Goal: Task Accomplishment & Management: Use online tool/utility

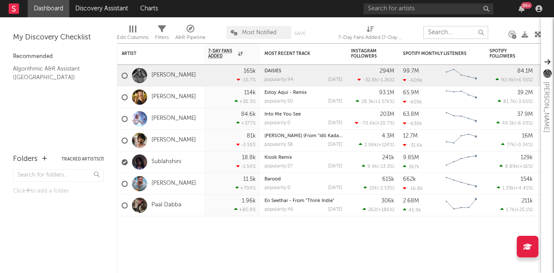
click at [472, 32] on input "text" at bounding box center [455, 32] width 65 height 13
type input "a"
paste input "Listen to “[PERSON_NAME] (Original Motion Picture Soundtrack)"(Ayngaran)”song o…"
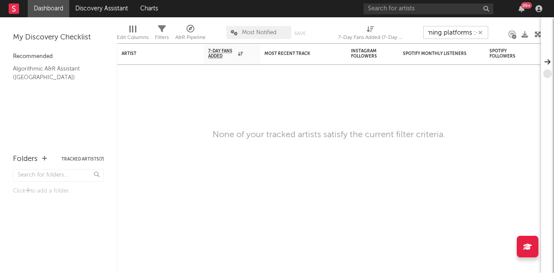
type input "Listen to “[PERSON_NAME] (Original Motion Picture Soundtrack)"(Ayngaran)”song o…"
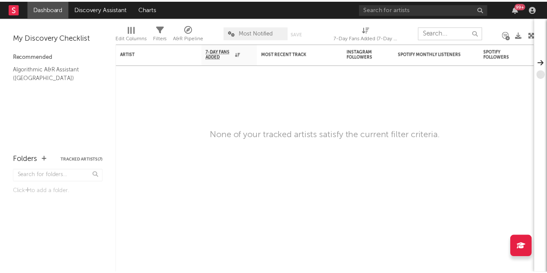
scroll to position [0, 0]
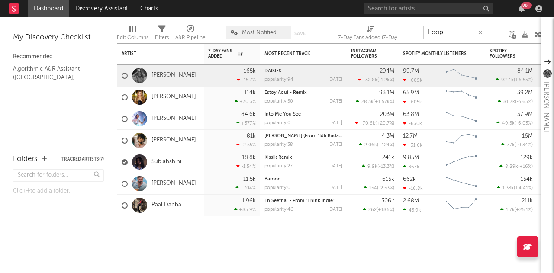
type input "Loopd"
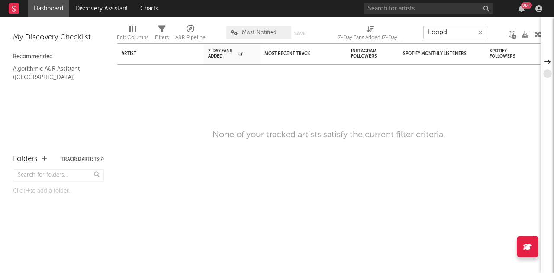
click at [481, 33] on icon "button" at bounding box center [480, 33] width 4 height 6
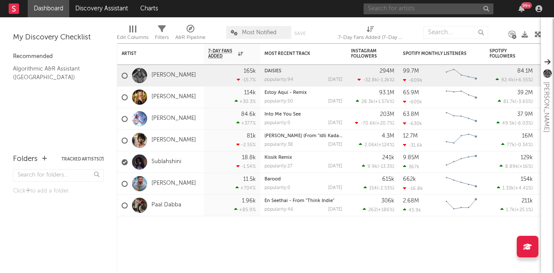
click at [417, 9] on input "text" at bounding box center [428, 8] width 130 height 11
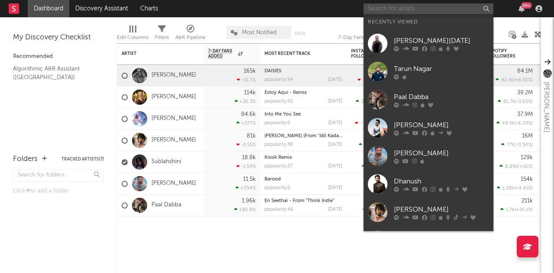
paste input "Adithya RK"
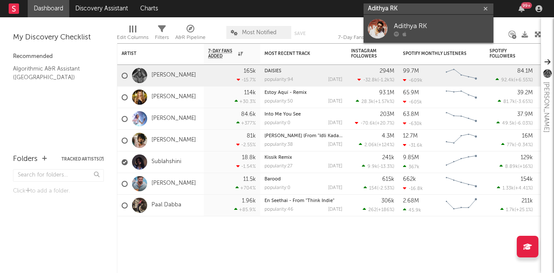
type input "Adithya RK"
click at [408, 24] on div "Adithya RK" at bounding box center [441, 26] width 95 height 10
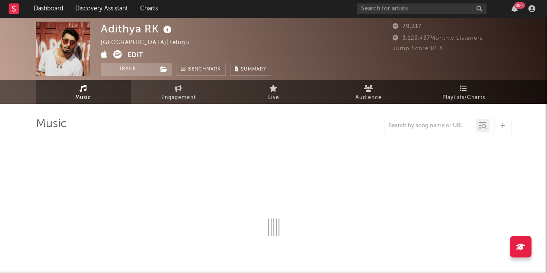
select select "6m"
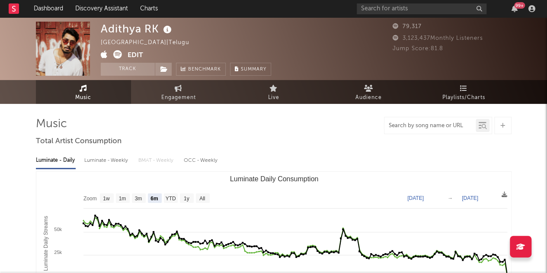
click at [421, 128] on input "text" at bounding box center [430, 125] width 91 height 7
paste input "Nizhal (From "Loopd")"
type input "Nizhal (From "Loopd")"
click at [482, 124] on icon at bounding box center [484, 126] width 5 height 5
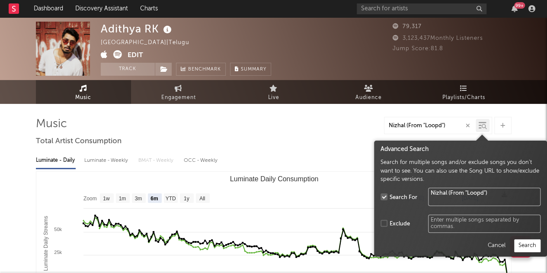
click at [527, 244] on button "Search" at bounding box center [527, 245] width 26 height 13
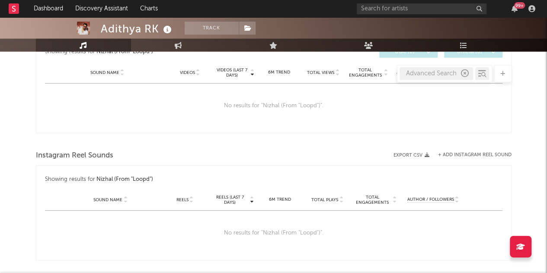
scroll to position [485, 0]
click at [486, 153] on button "+ Add Instagram Reel Sound" at bounding box center [475, 154] width 74 height 5
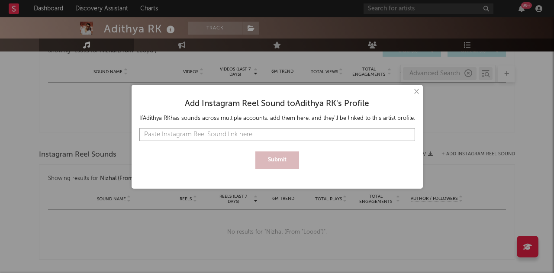
paste input "[URL][DOMAIN_NAME]"
type input "[URL][DOMAIN_NAME]"
click at [271, 161] on button "Submit" at bounding box center [277, 159] width 44 height 17
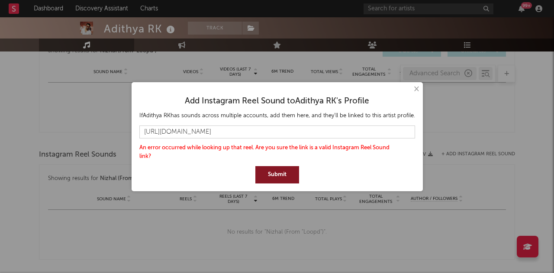
click at [270, 174] on button "Submit" at bounding box center [277, 174] width 44 height 17
click at [344, 133] on input "[URL][DOMAIN_NAME]" at bounding box center [277, 131] width 276 height 13
click at [270, 168] on button "Submit" at bounding box center [277, 174] width 44 height 17
click at [416, 90] on button "×" at bounding box center [416, 89] width 10 height 10
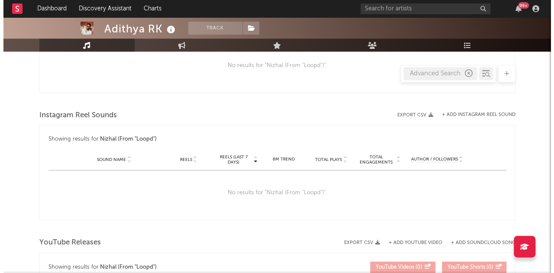
scroll to position [524, 0]
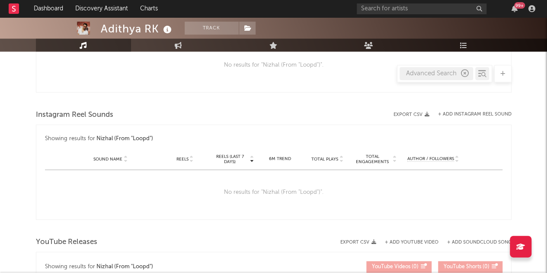
click at [455, 113] on button "+ Add Instagram Reel Sound" at bounding box center [475, 114] width 74 height 5
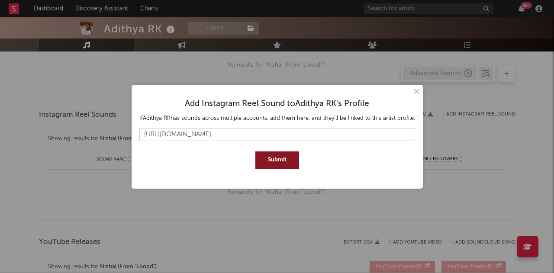
click at [284, 162] on button "Submit" at bounding box center [277, 159] width 44 height 17
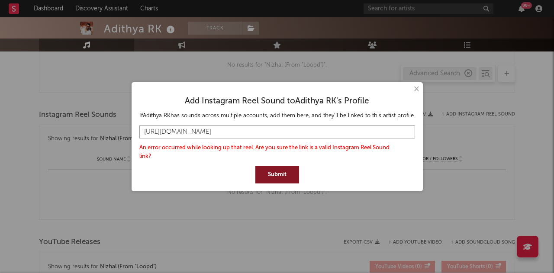
click at [341, 132] on input "[URL][DOMAIN_NAME]" at bounding box center [277, 131] width 276 height 13
paste input "/DOD1znVCfYQ/?utm_source=ig_web_copy_link&igsh=MzRlODBiNWFlZA=="
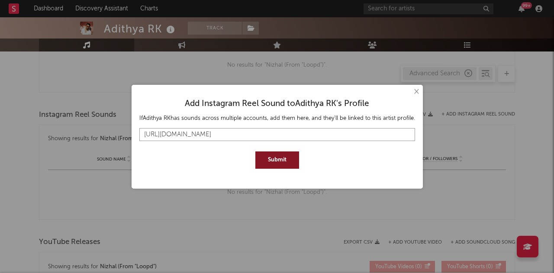
scroll to position [0, 61]
type input "[URL][DOMAIN_NAME]"
click at [288, 155] on button "Submit" at bounding box center [277, 159] width 44 height 17
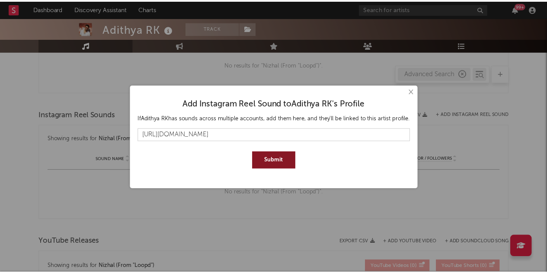
scroll to position [0, 0]
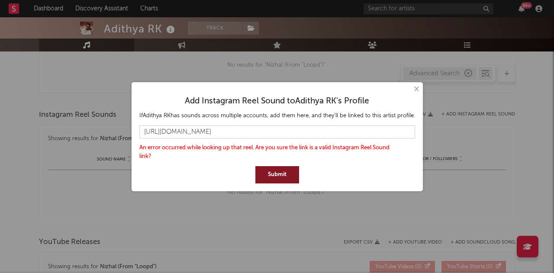
click at [411, 92] on button "×" at bounding box center [416, 89] width 10 height 10
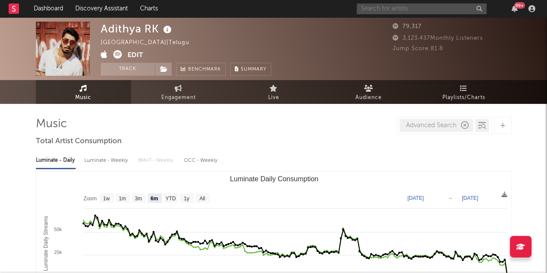
click at [373, 9] on input "text" at bounding box center [422, 8] width 130 height 11
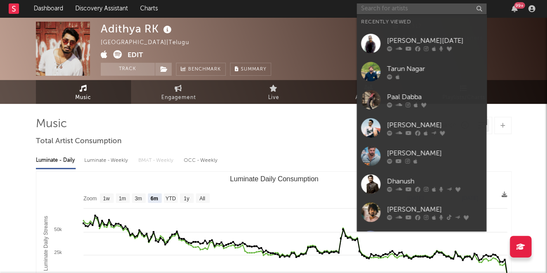
paste input "[PERSON_NAME]"
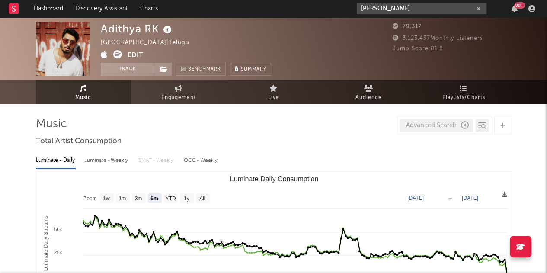
click at [415, 8] on input "[PERSON_NAME]" at bounding box center [422, 8] width 130 height 11
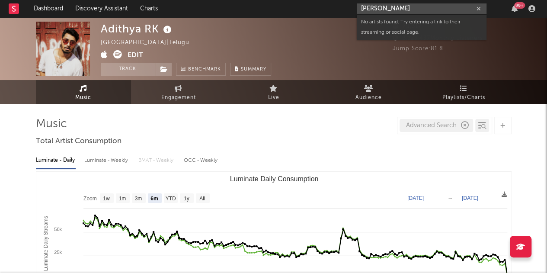
paste input "@gulveer_rajput_87"
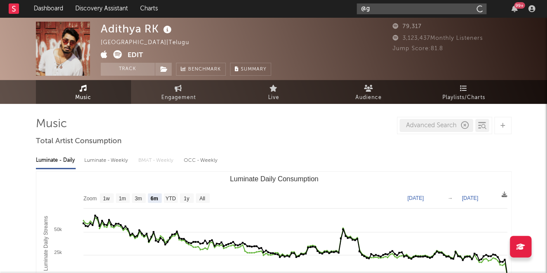
type input "@"
click at [419, 3] on div "99 +" at bounding box center [448, 8] width 182 height 17
click at [3, 13] on nav "Dashboard Discovery Assistant Charts 99 +" at bounding box center [273, 8] width 547 height 17
click at [16, 9] on rect at bounding box center [14, 8] width 10 height 10
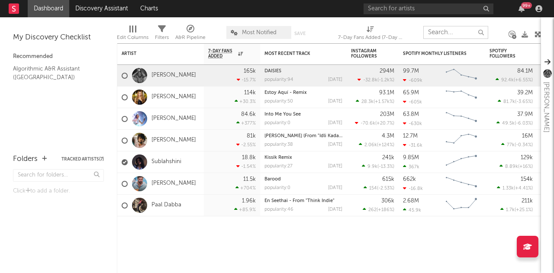
click at [438, 31] on input "text" at bounding box center [455, 32] width 65 height 13
paste input "[PERSON_NAME]"
type input "[PERSON_NAME]"
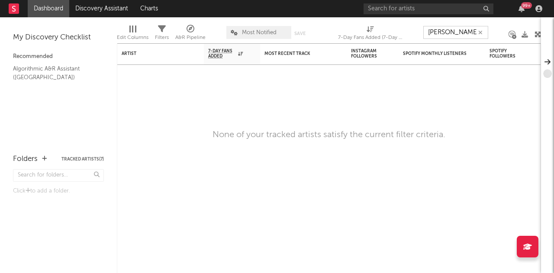
click at [482, 35] on icon "button" at bounding box center [480, 33] width 4 height 6
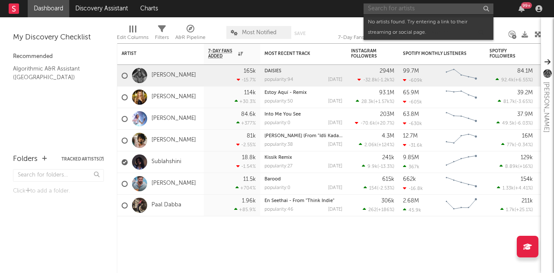
click at [429, 10] on input "text" at bounding box center [428, 8] width 130 height 11
paste input "[PERSON_NAME]"
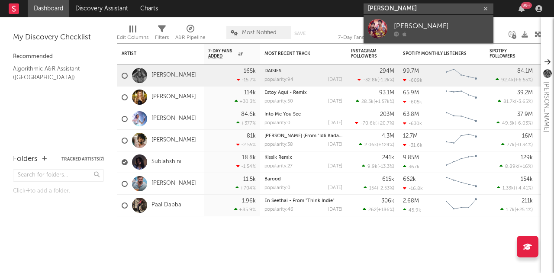
type input "[PERSON_NAME]"
click at [422, 26] on div "[PERSON_NAME]" at bounding box center [441, 26] width 95 height 10
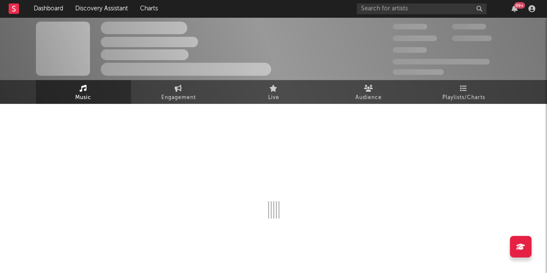
select select "1w"
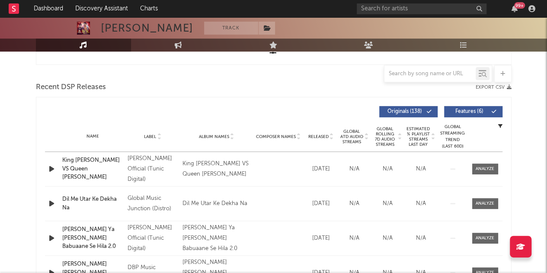
scroll to position [282, 0]
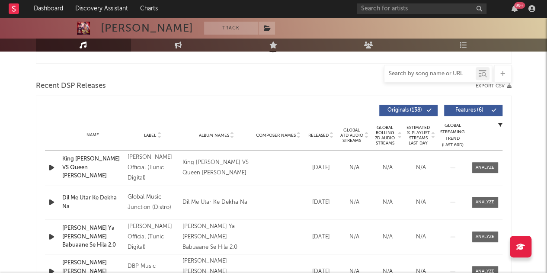
click at [406, 76] on input "text" at bounding box center [430, 74] width 91 height 7
paste input "Aan Pa Naam Babuaan Ke Aayi"
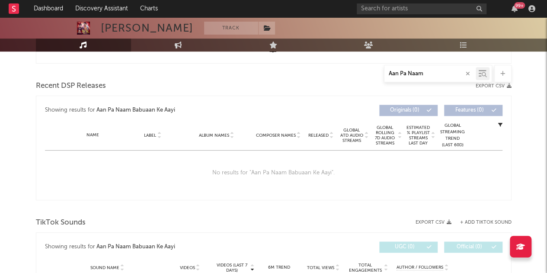
scroll to position [0, 0]
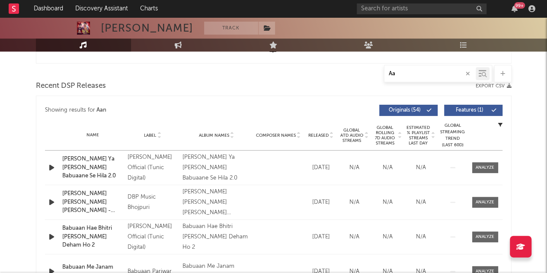
type input "A"
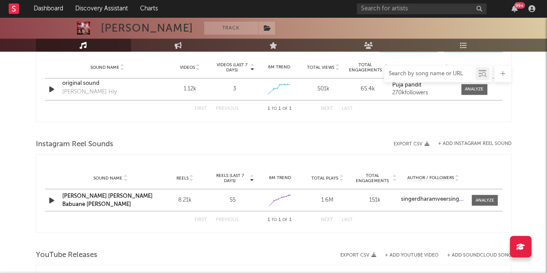
scroll to position [628, 0]
click at [472, 143] on button "+ Add Instagram Reel Sound" at bounding box center [475, 143] width 74 height 5
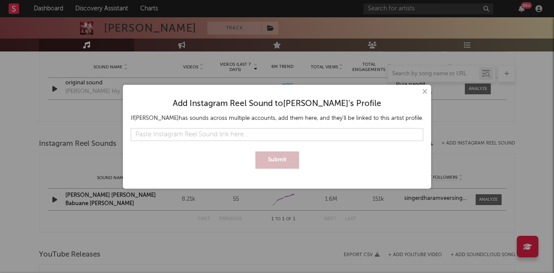
click at [423, 88] on button "×" at bounding box center [424, 92] width 10 height 10
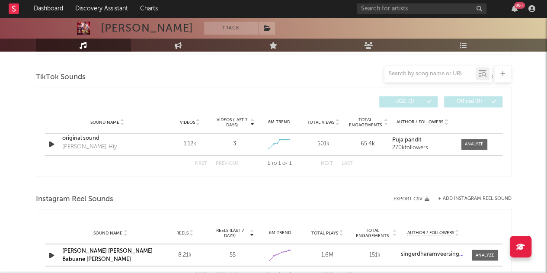
scroll to position [572, 0]
click at [429, 71] on input "text" at bounding box center [430, 74] width 91 height 7
paste input "Aan Pa Naam Babuaan Ke Aayi"
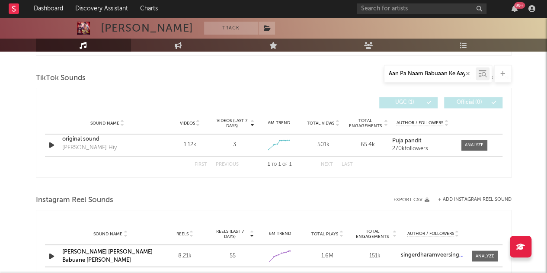
scroll to position [0, 2]
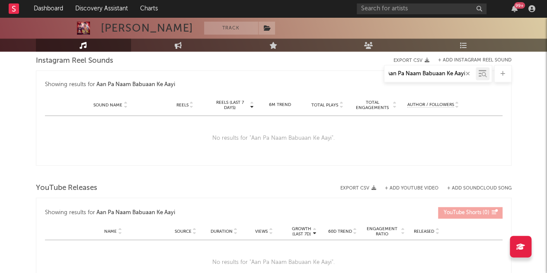
type input "Aan Pa Naam Babuaan Ke Aayi"
